Goal: Transaction & Acquisition: Purchase product/service

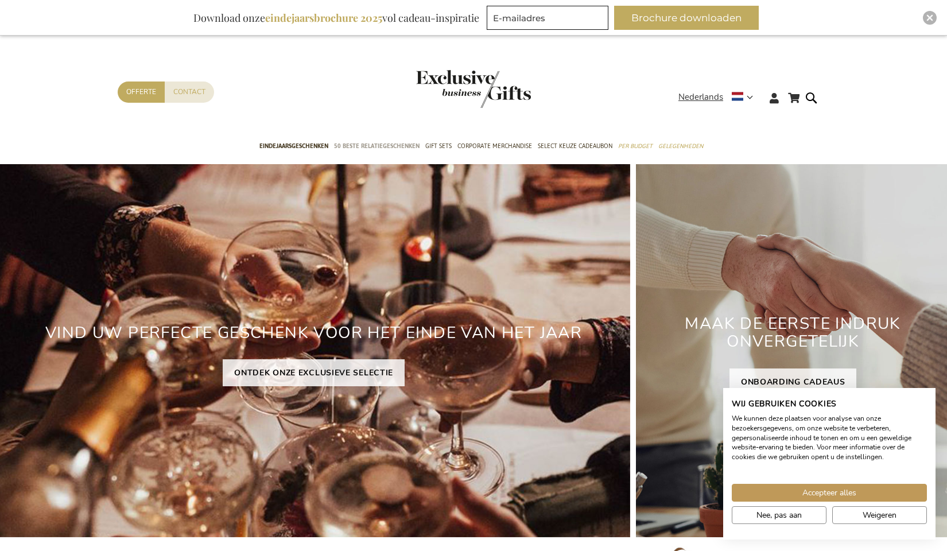
click at [355, 142] on span "50 beste relatiegeschenken" at bounding box center [377, 146] width 86 height 12
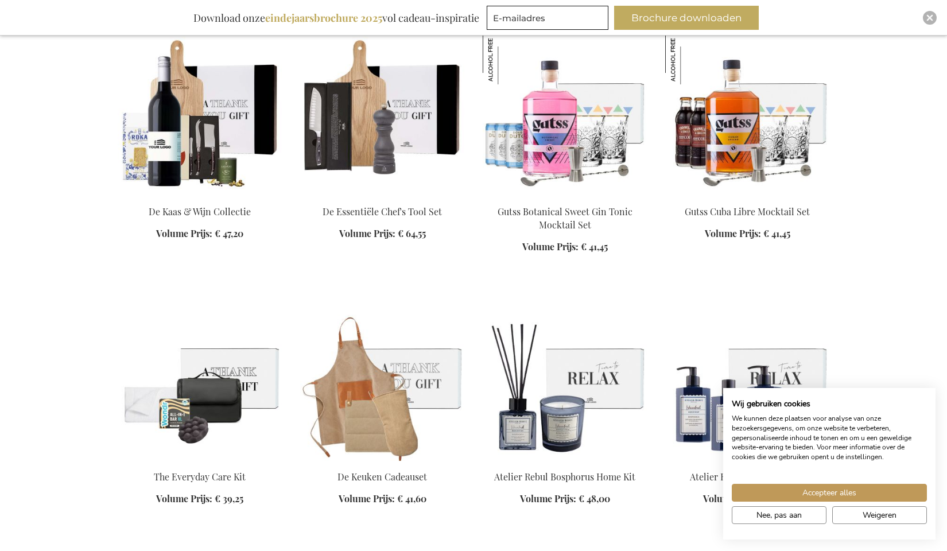
scroll to position [3491, 0]
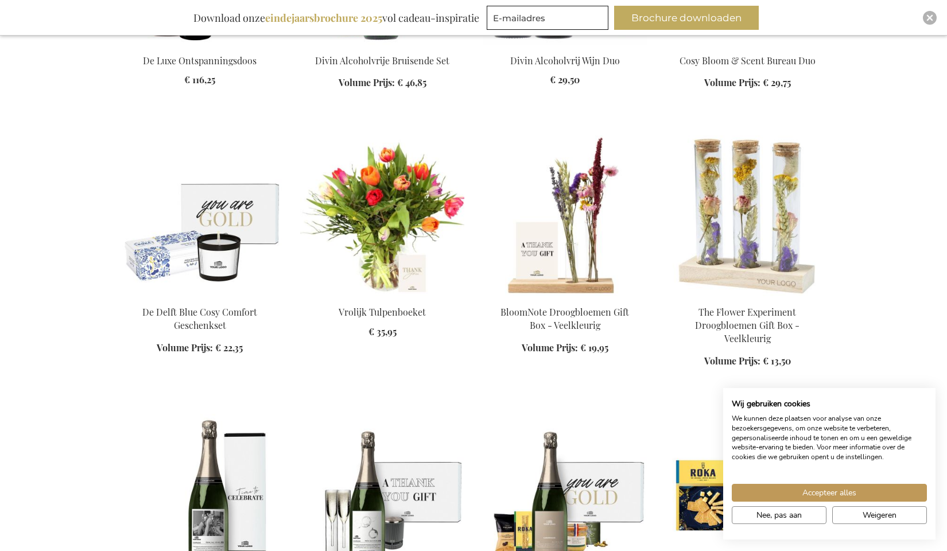
scroll to position [4372, 0]
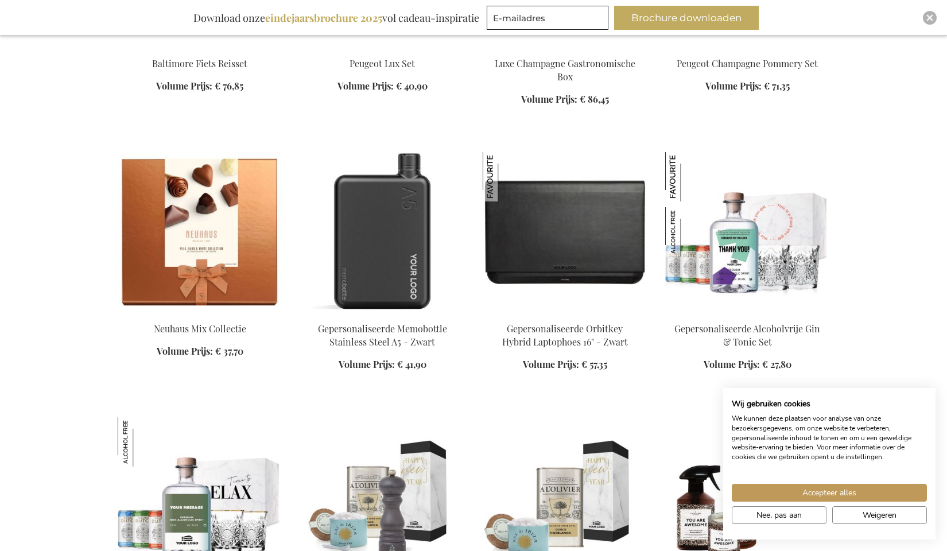
scroll to position [5663, 0]
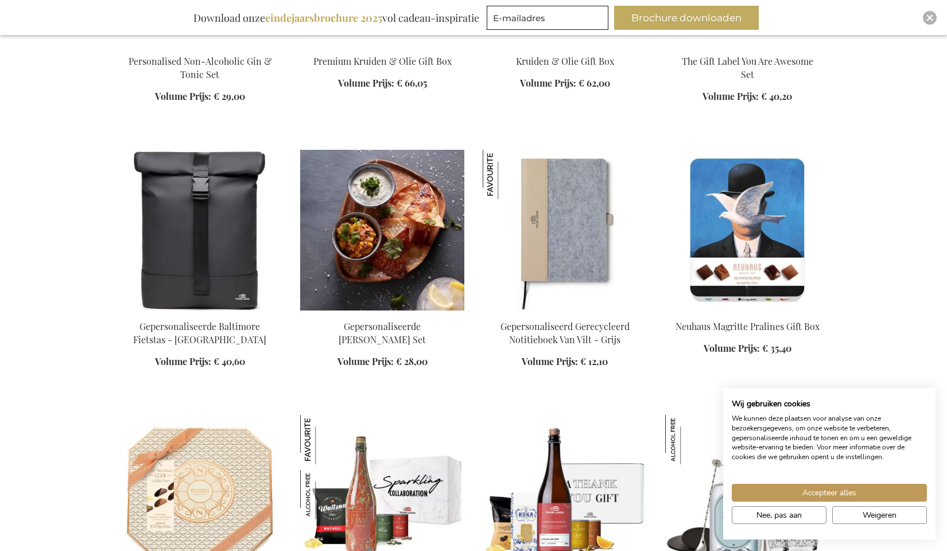
scroll to position [6211, 0]
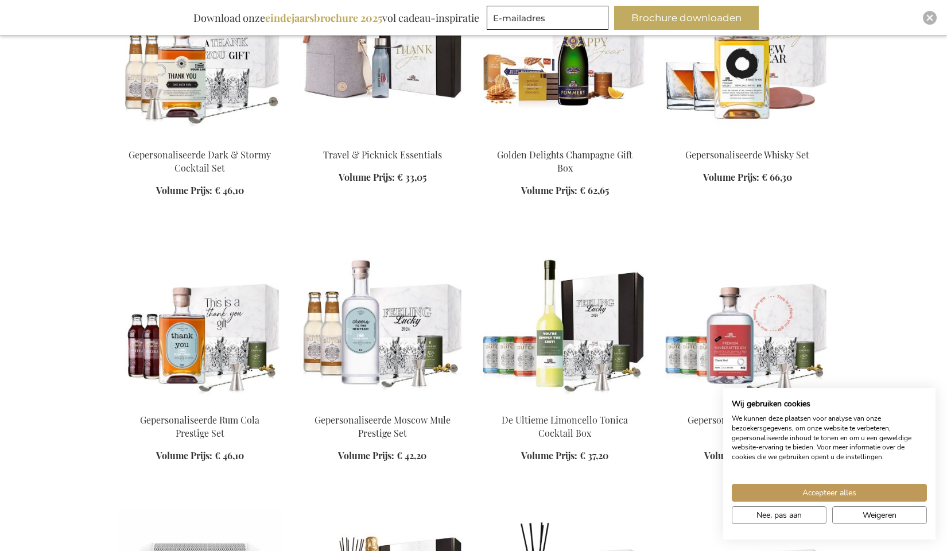
scroll to position [6871, 0]
